Goal: Find specific page/section: Find specific page/section

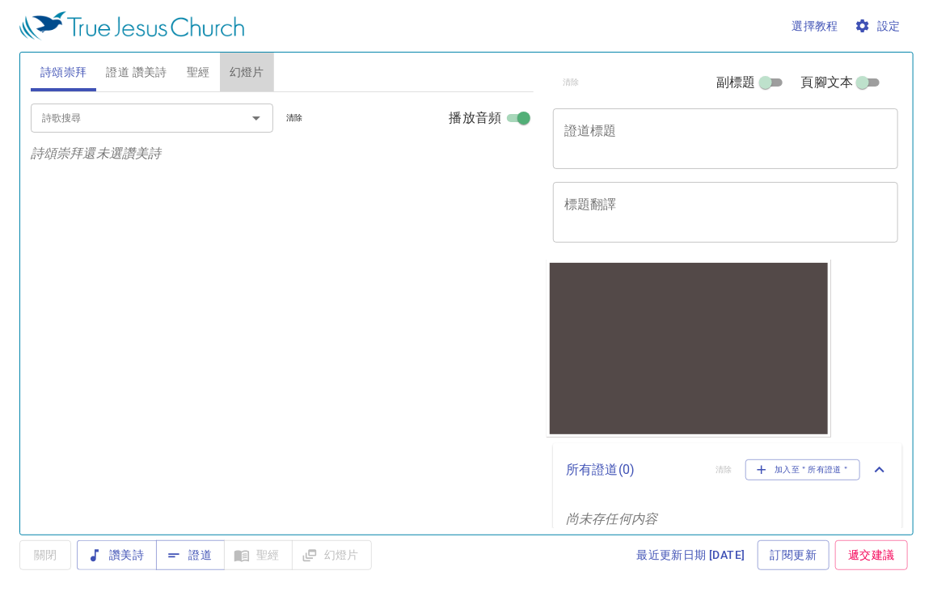
click at [256, 72] on span "幻燈片" at bounding box center [247, 72] width 35 height 20
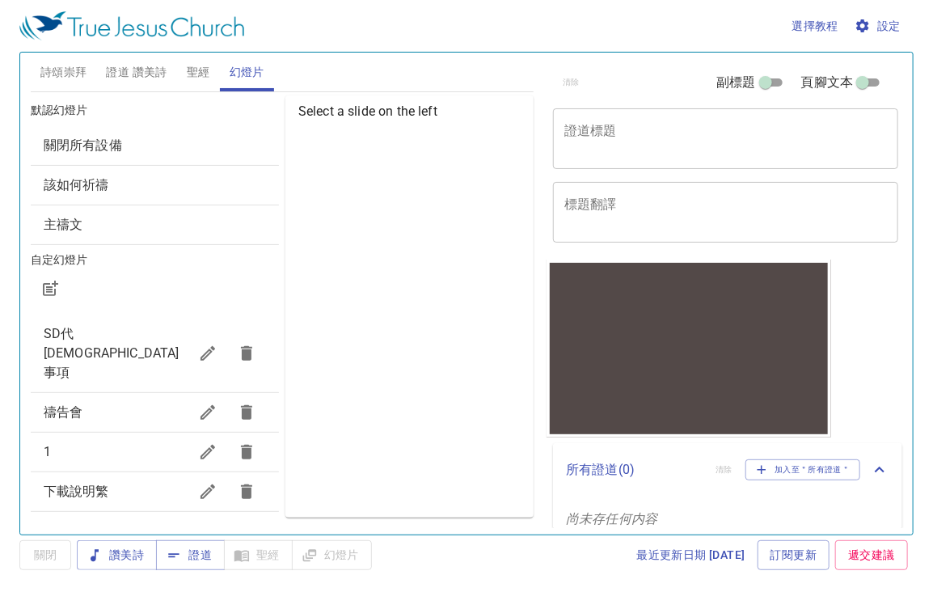
click at [82, 340] on span "SD代[DEMOGRAPHIC_DATA]事項" at bounding box center [112, 353] width 136 height 54
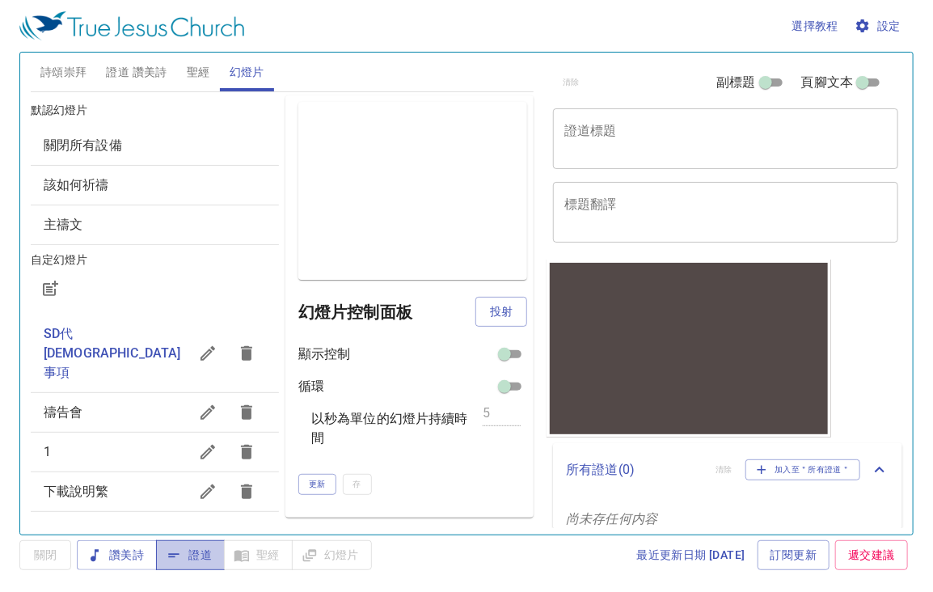
click at [196, 559] on span "證道" at bounding box center [190, 555] width 43 height 20
click at [508, 313] on span "投射" at bounding box center [501, 311] width 26 height 20
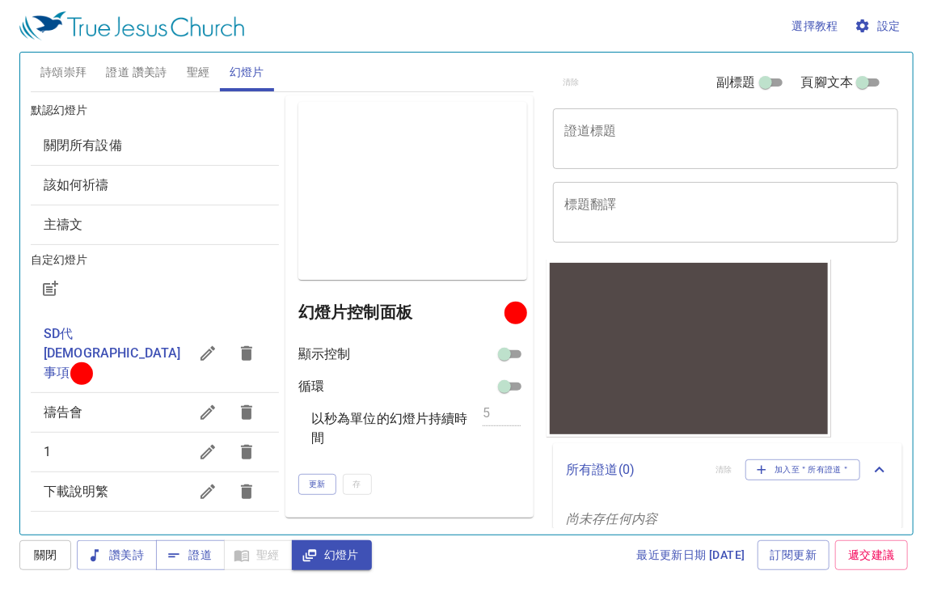
click at [398, 60] on div "詩頌崇拜 證道 讚美詩 聖經 幻燈片" at bounding box center [282, 72] width 503 height 39
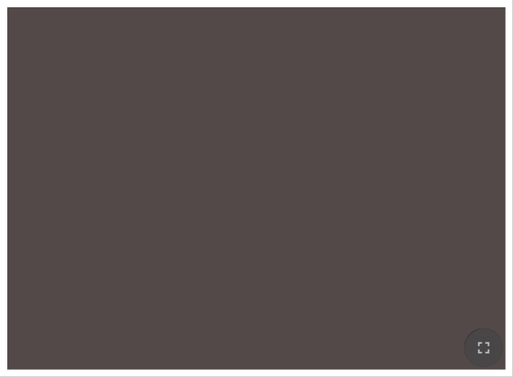
drag, startPoint x: 490, startPoint y: 352, endPoint x: 955, endPoint y: 449, distance: 475.6
click at [491, 352] on icon "button" at bounding box center [483, 348] width 19 height 19
